Goal: Find specific page/section: Find specific page/section

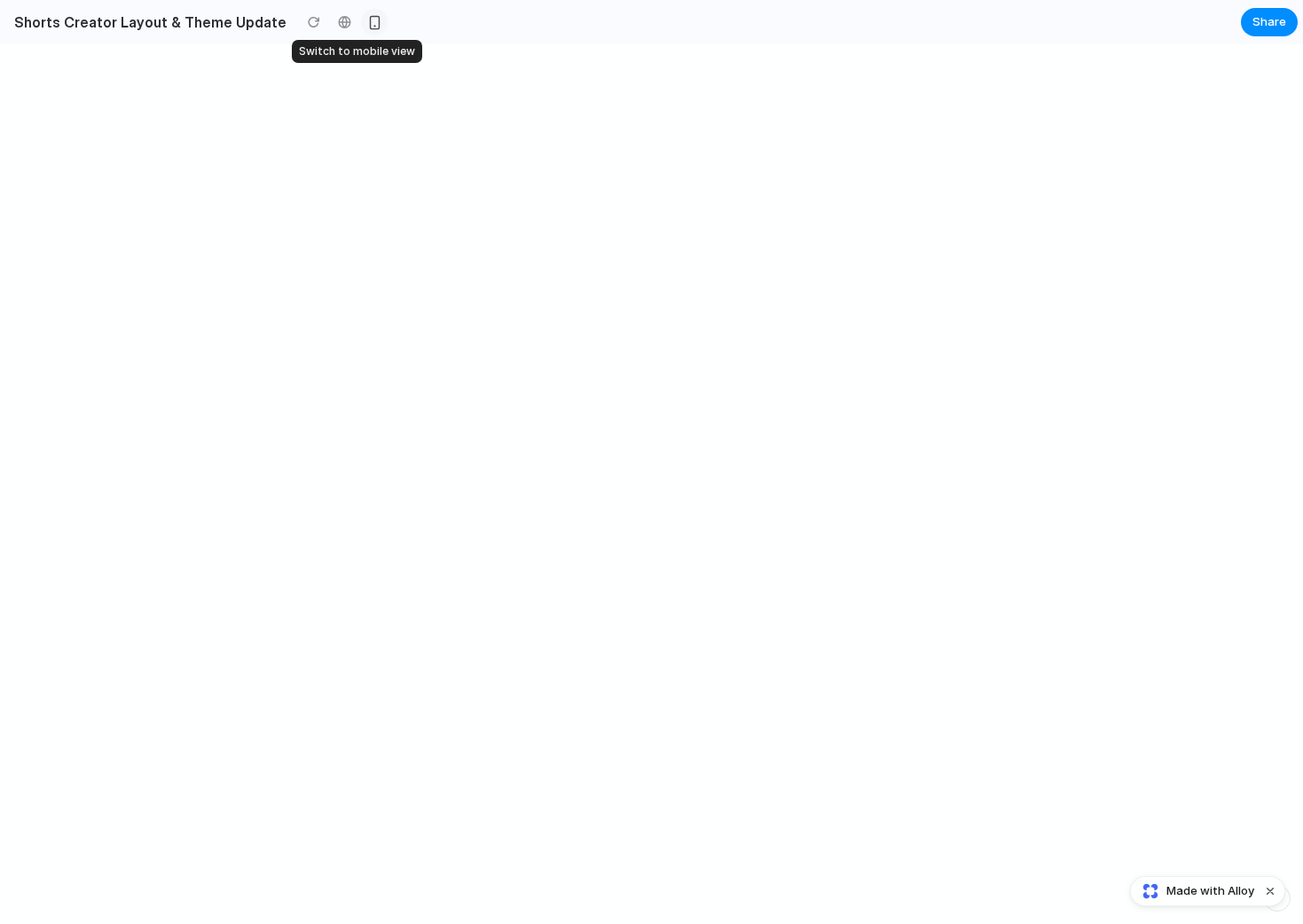
click at [367, 19] on div "button" at bounding box center [374, 23] width 15 height 15
click at [542, 66] on div "iPhone 16" at bounding box center [539, 66] width 87 height 26
click at [367, 24] on div "button" at bounding box center [374, 23] width 15 height 15
click at [178, 21] on h2 "Shorts Creator Layout & Theme Update" at bounding box center [147, 22] width 280 height 21
click at [874, 310] on div at bounding box center [651, 484] width 1303 height 879
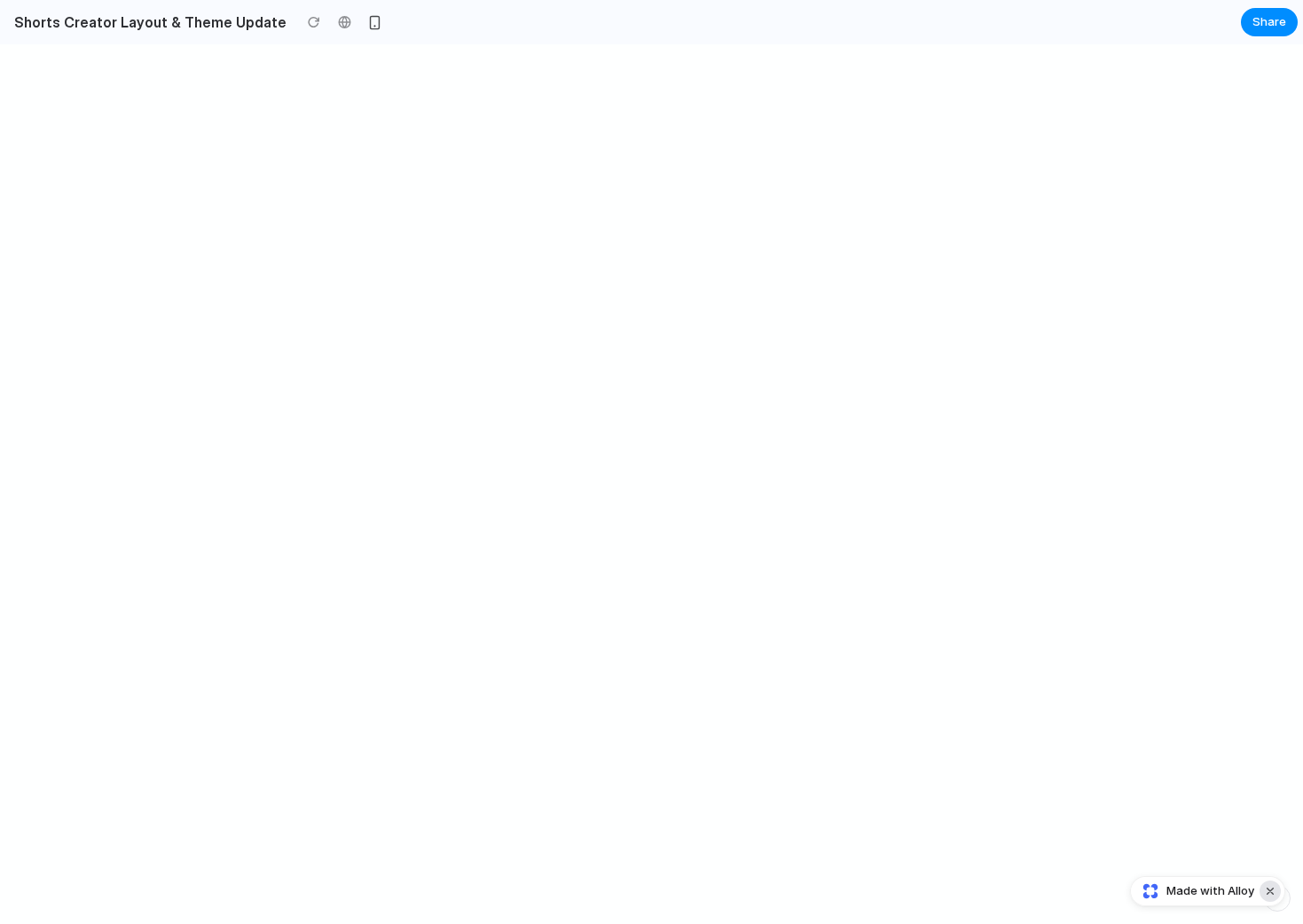
click at [1270, 888] on button "Dismiss watermark" at bounding box center [1269, 890] width 21 height 21
click at [1283, 903] on button "button" at bounding box center [1277, 898] width 26 height 26
click at [1283, 903] on div "button" at bounding box center [1278, 898] width 15 height 21
click at [946, 685] on div at bounding box center [651, 484] width 1303 height 879
